Goal: Task Accomplishment & Management: Complete application form

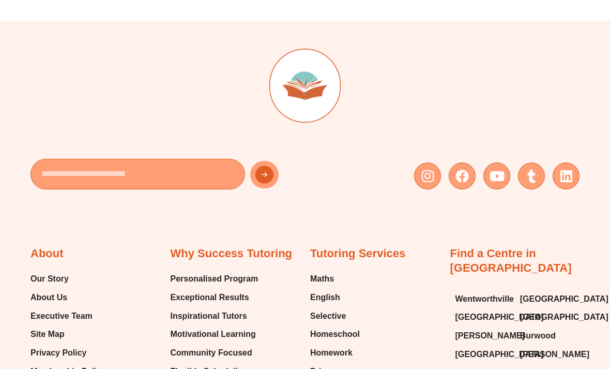
scroll to position [5607, 0]
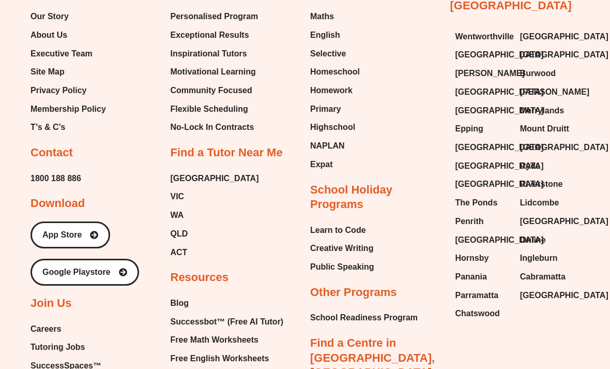
click at [53, 322] on span "Careers" at bounding box center [46, 330] width 31 height 16
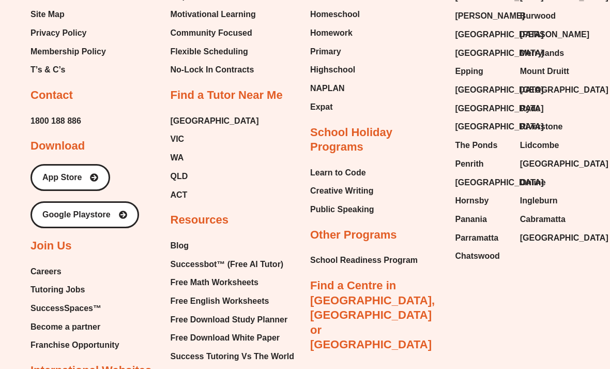
scroll to position [5929, 0]
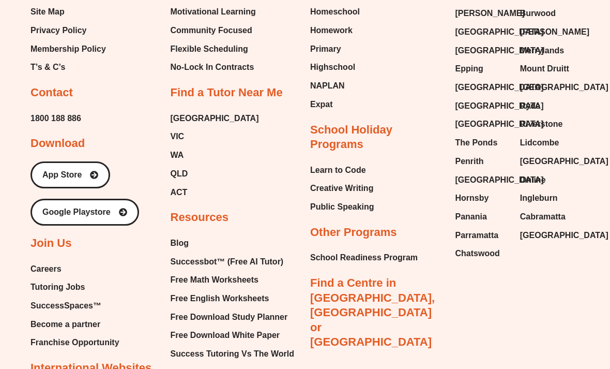
click at [84, 280] on span "Tutoring Jobs" at bounding box center [58, 288] width 54 height 16
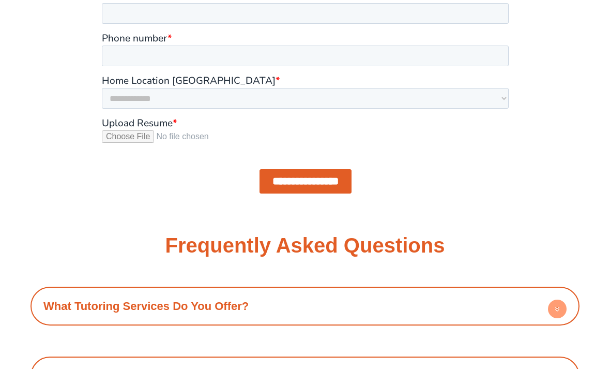
scroll to position [889, 0]
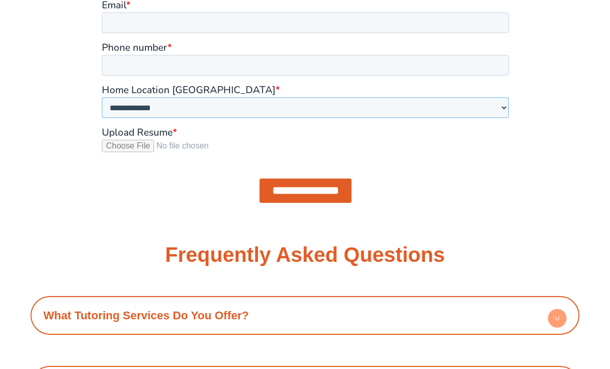
click at [469, 116] on select "**********" at bounding box center [304, 107] width 407 height 21
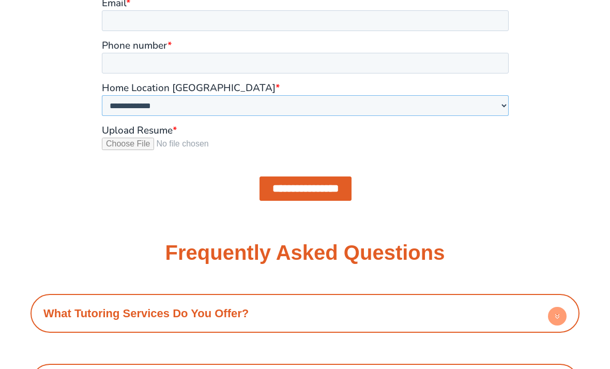
scroll to position [885, 0]
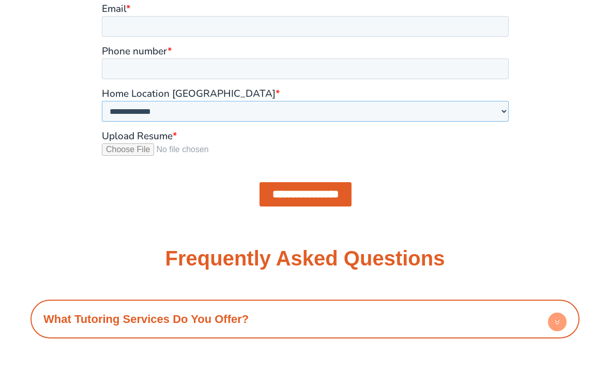
click at [482, 117] on select "**********" at bounding box center [304, 111] width 407 height 21
select select "**********"
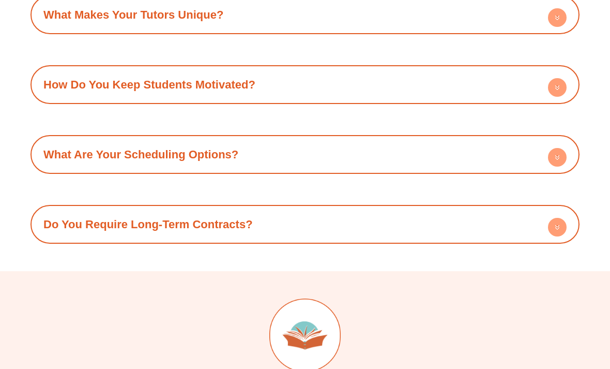
scroll to position [1332, 0]
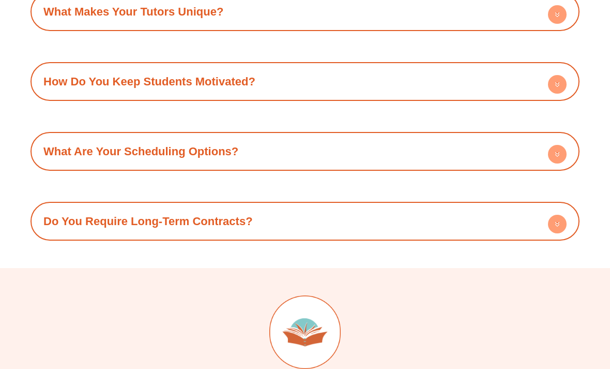
click at [516, 222] on h4 "Do You Require Long-Term Contracts?" at bounding box center [305, 221] width 539 height 28
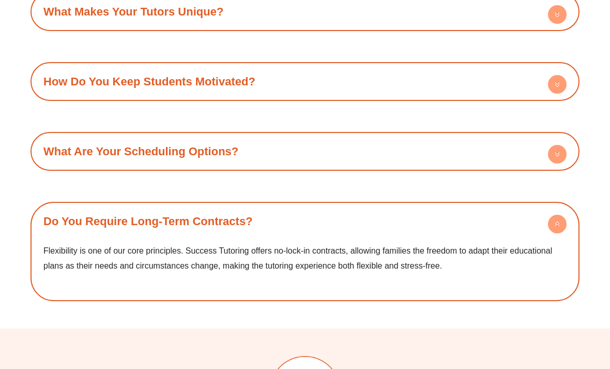
click at [545, 148] on h4 "What Are Your Scheduling Options?" at bounding box center [305, 151] width 539 height 28
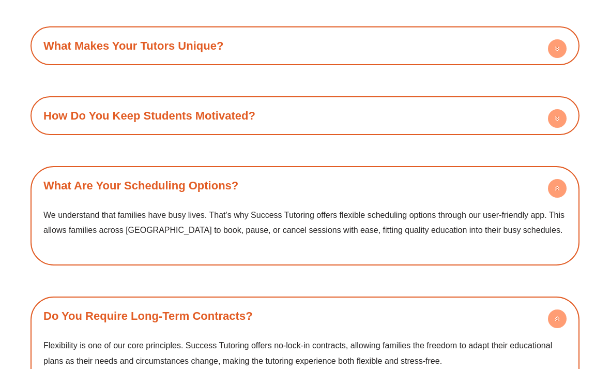
scroll to position [1289, 0]
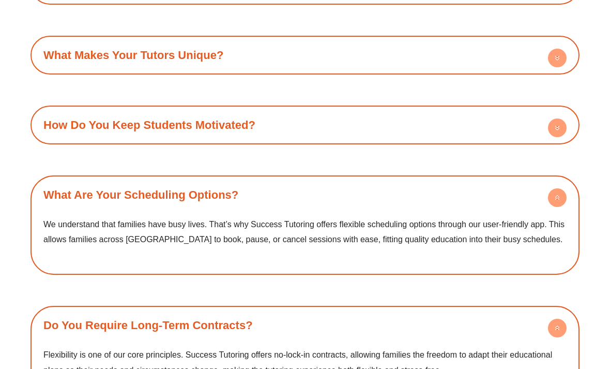
click at [537, 127] on h4 "How Do You Keep Students Motivated?" at bounding box center [305, 125] width 539 height 28
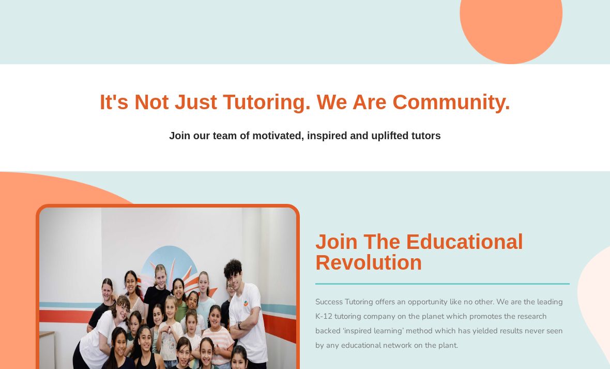
scroll to position [0, 0]
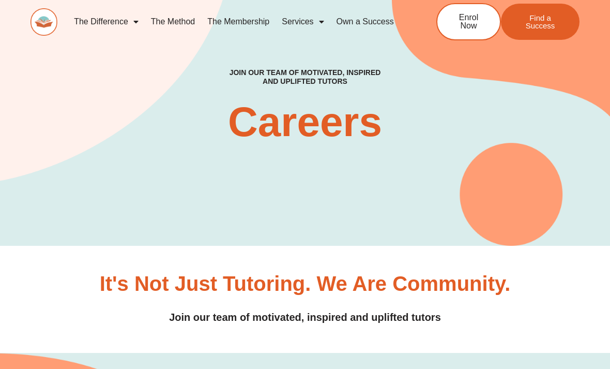
click at [564, 4] on link "Find a Success" at bounding box center [540, 22] width 79 height 36
